Goal: Transaction & Acquisition: Subscribe to service/newsletter

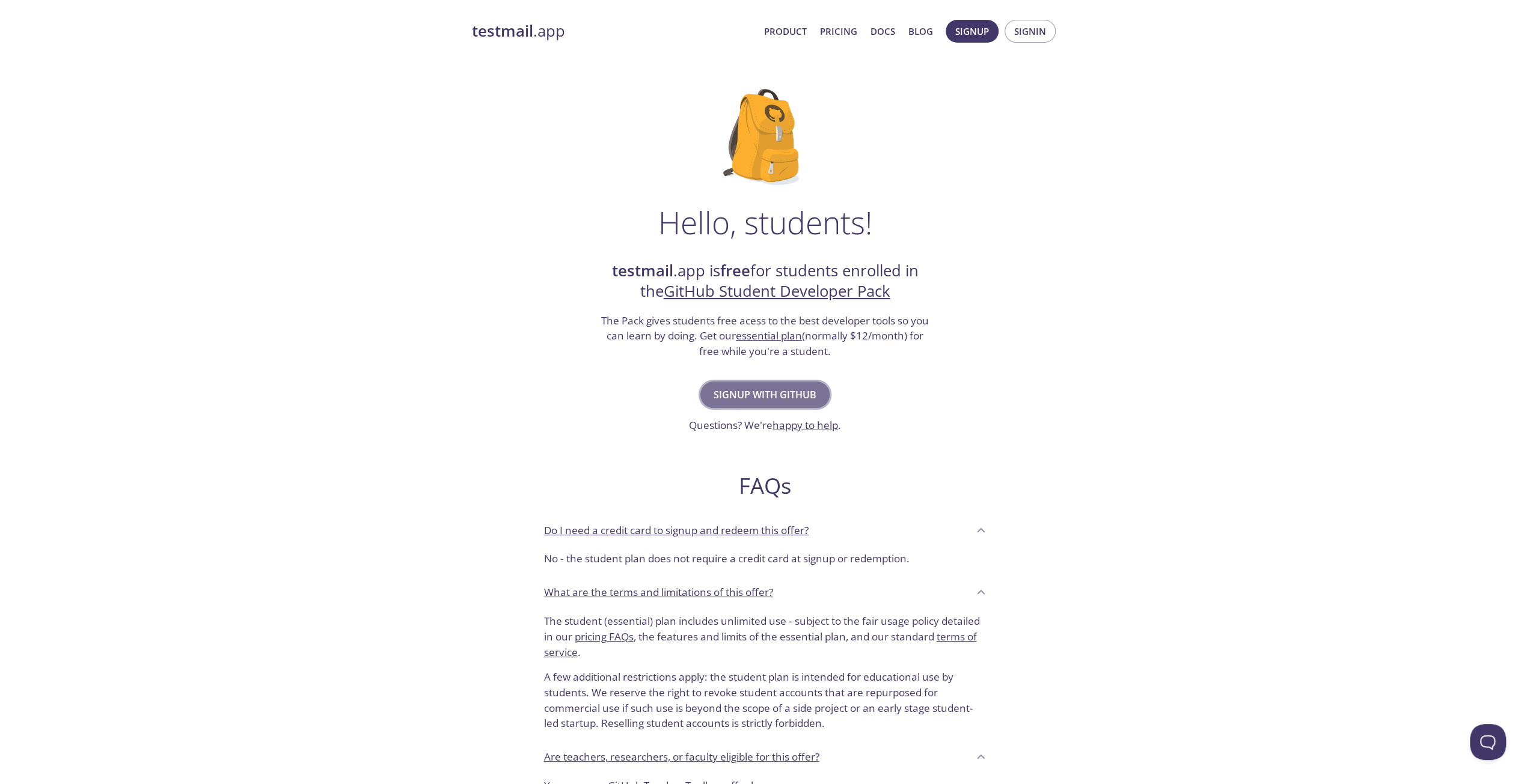
click at [764, 392] on span "Signup with GitHub" at bounding box center [765, 394] width 103 height 17
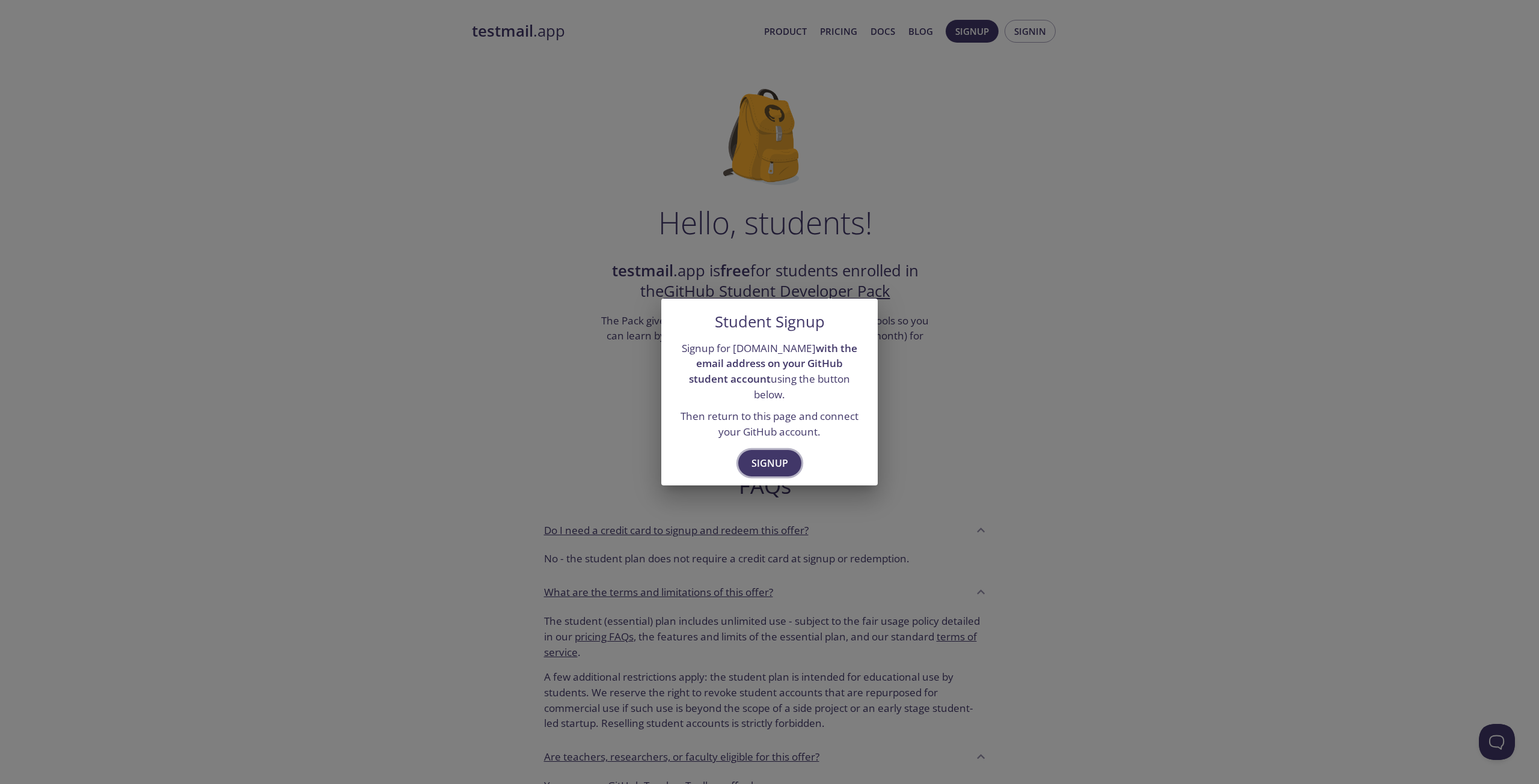
click at [764, 456] on span "Signup" at bounding box center [769, 463] width 37 height 17
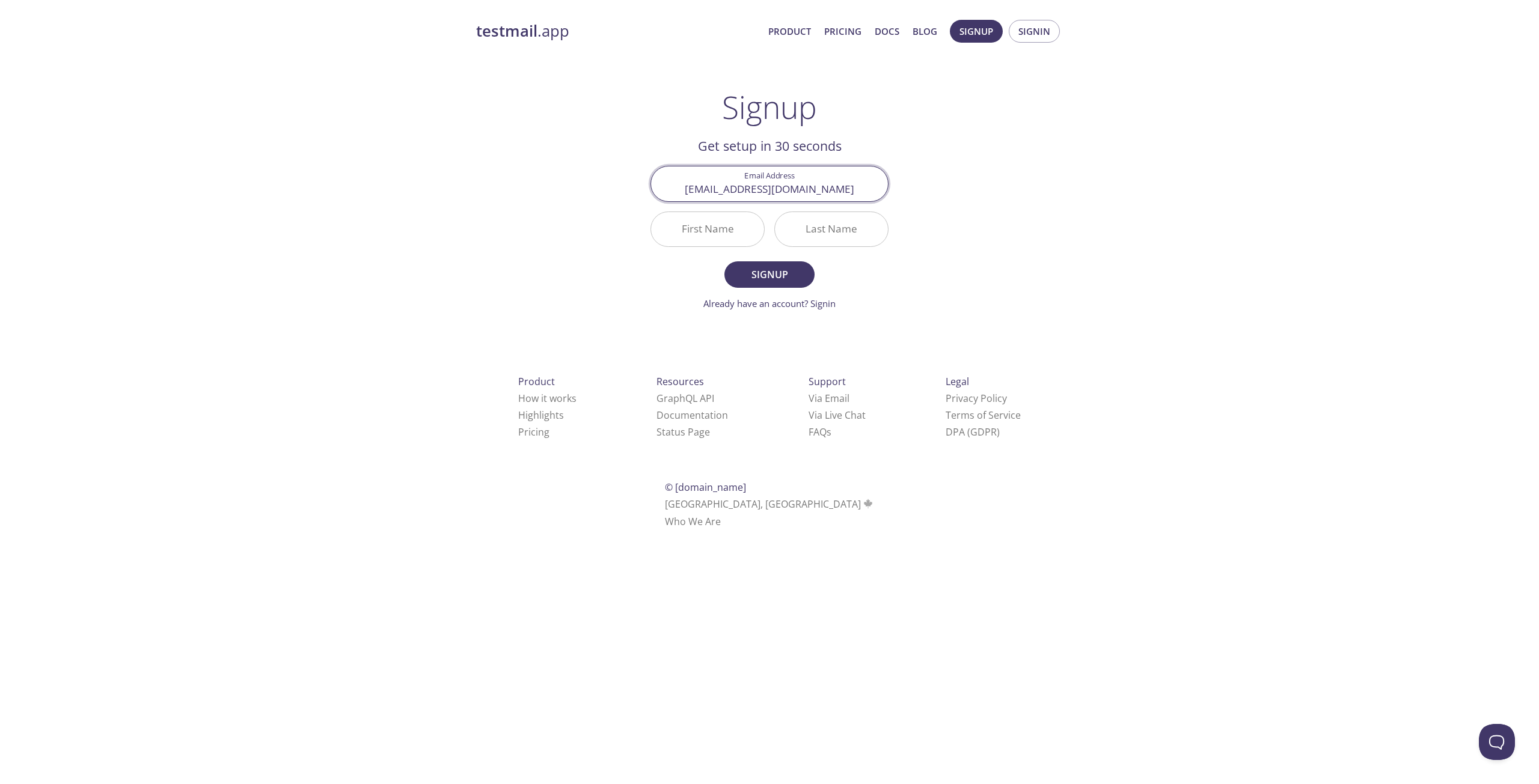
type input "[EMAIL_ADDRESS][DOMAIN_NAME]"
type input "[PERSON_NAME]"
type input "Mehmood"
click at [756, 280] on span "Signup" at bounding box center [769, 274] width 64 height 17
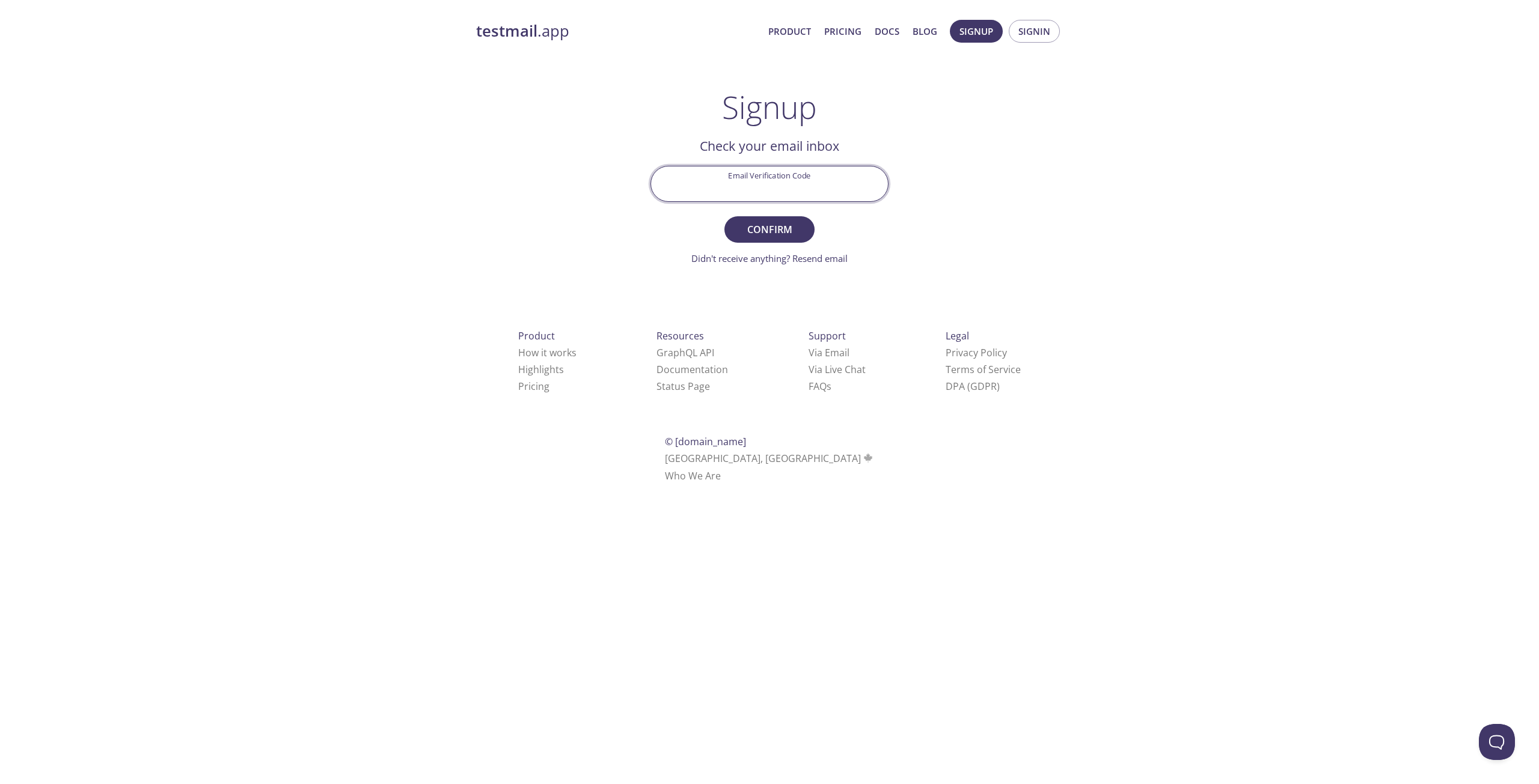
click at [767, 188] on input "Email Verification Code" at bounding box center [769, 183] width 236 height 34
drag, startPoint x: 767, startPoint y: 188, endPoint x: 785, endPoint y: 204, distance: 24.1
click at [785, 204] on div "Email Verification Code" at bounding box center [769, 183] width 247 height 45
type input "hshswhq"
click at [778, 221] on span "Confirm" at bounding box center [769, 229] width 64 height 17
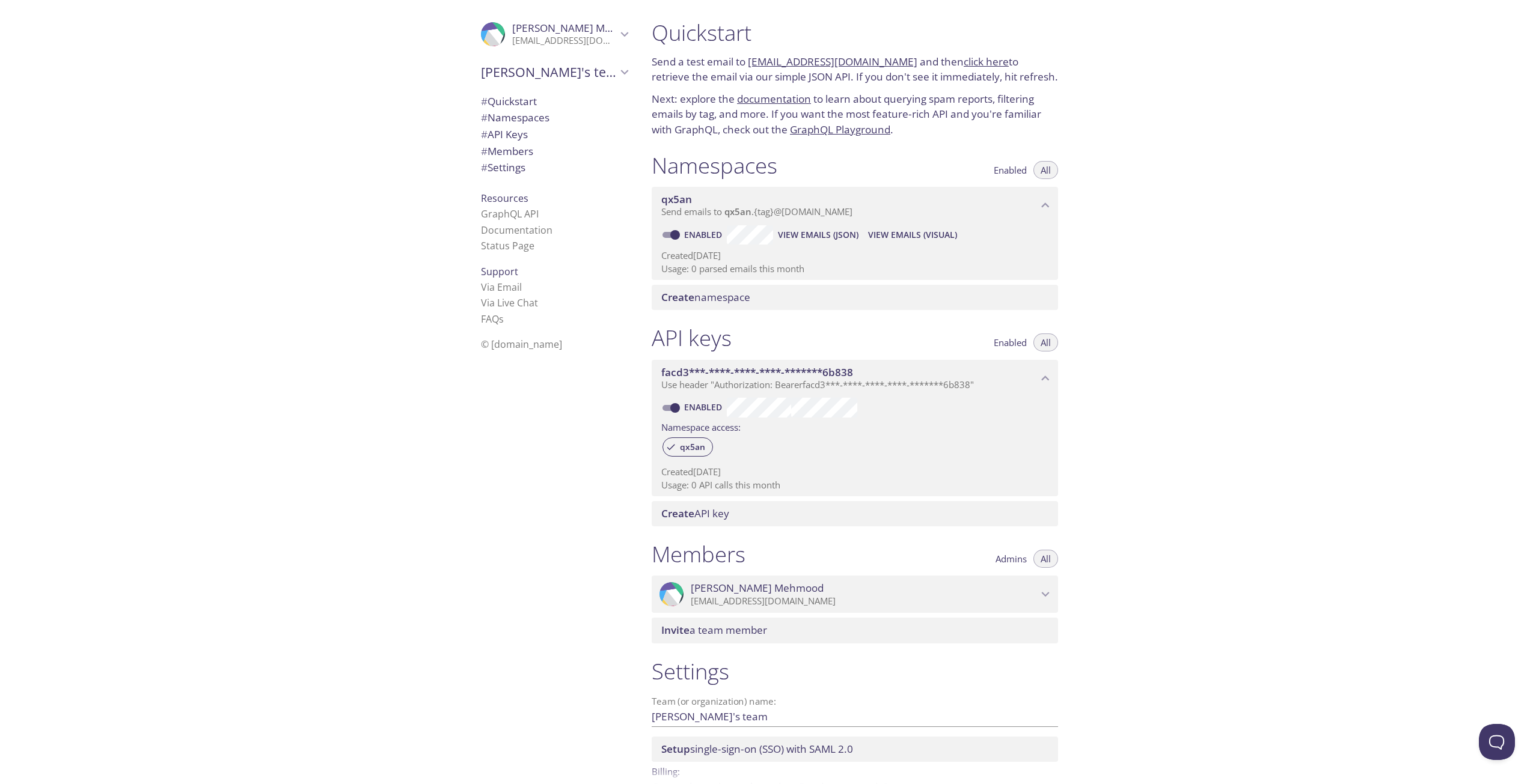
click at [375, 146] on div ".cls-1 { fill: #6d5ca8; } .cls-2 { fill: #3fc191; } .cls-3 { fill: #3b4752; } .…" at bounding box center [320, 392] width 642 height 784
